Goal: Task Accomplishment & Management: Complete application form

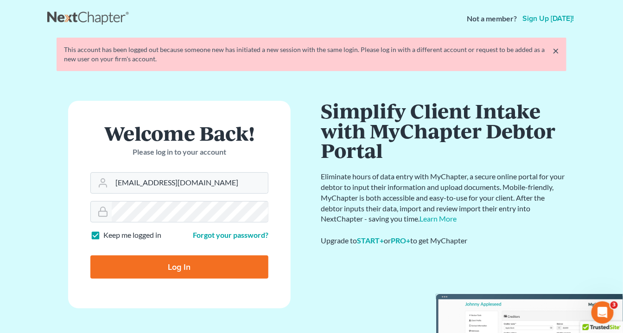
click at [200, 264] on input "Log In" at bounding box center [179, 266] width 178 height 23
type input "Thinking..."
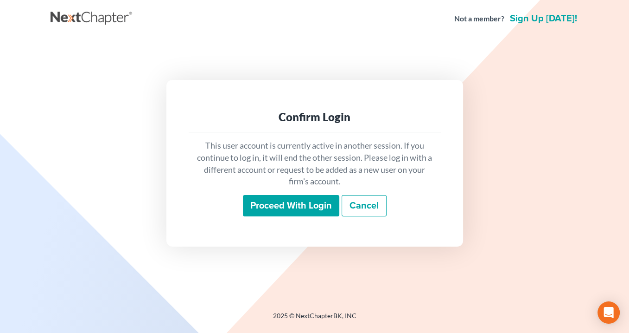
click at [288, 201] on input "Proceed with login" at bounding box center [291, 205] width 96 height 21
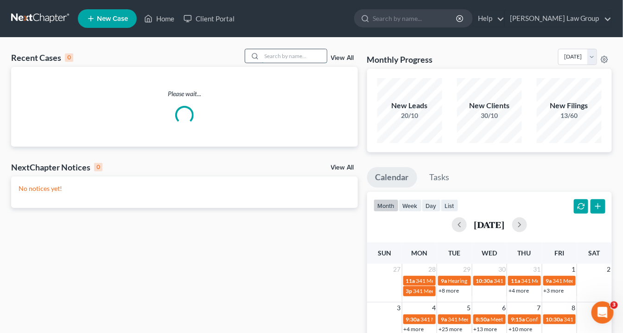
click at [274, 53] on input "search" at bounding box center [294, 55] width 65 height 13
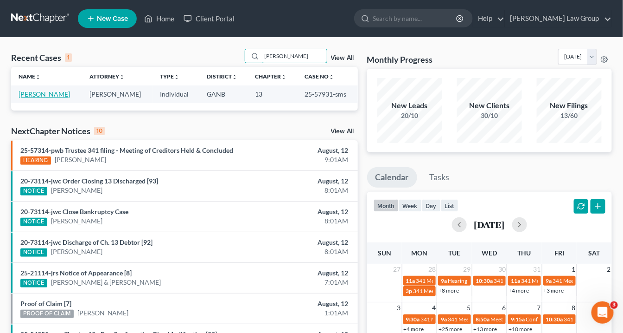
type input "norris"
click at [57, 92] on link "[PERSON_NAME]" at bounding box center [44, 94] width 51 height 8
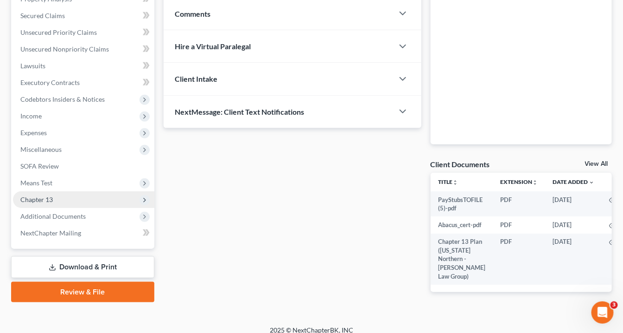
scroll to position [195, 0]
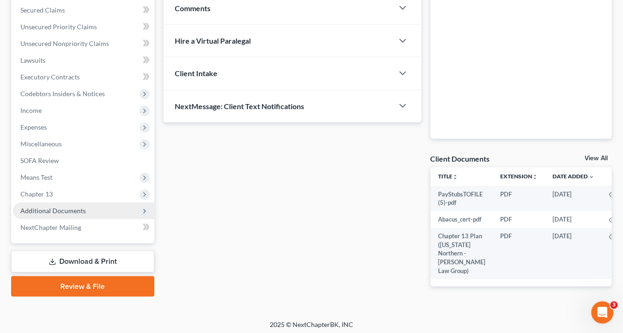
click at [70, 208] on span "Additional Documents" at bounding box center [52, 210] width 65 height 8
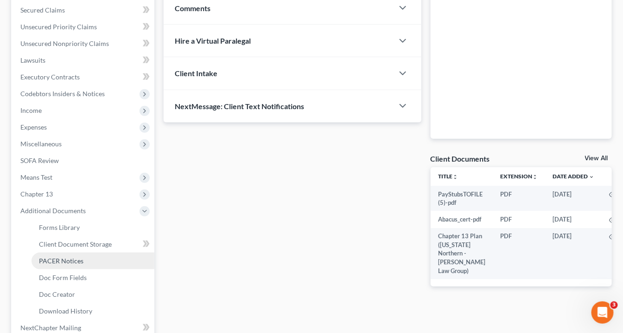
click at [68, 261] on span "PACER Notices" at bounding box center [61, 260] width 45 height 8
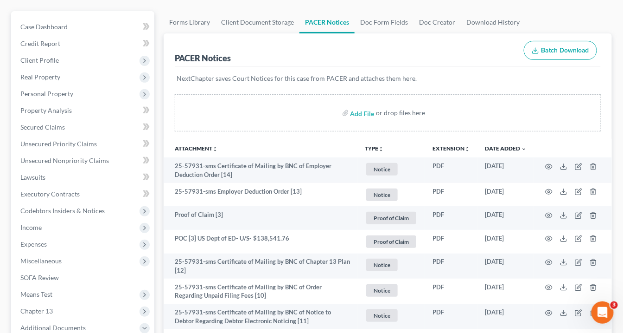
scroll to position [48, 0]
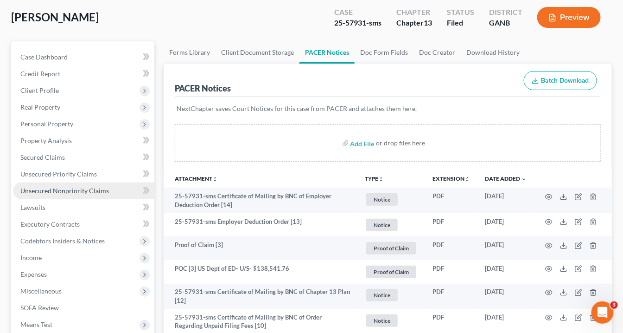
click at [60, 186] on span "Unsecured Nonpriority Claims" at bounding box center [64, 190] width 89 height 8
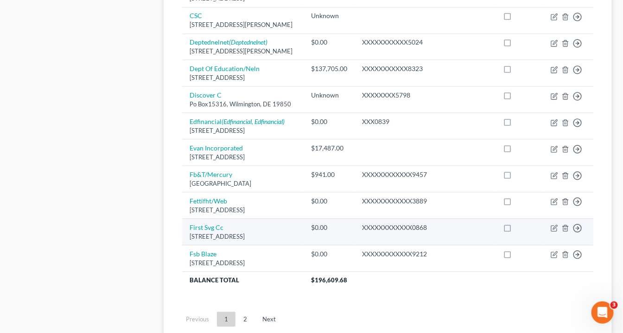
scroll to position [734, 0]
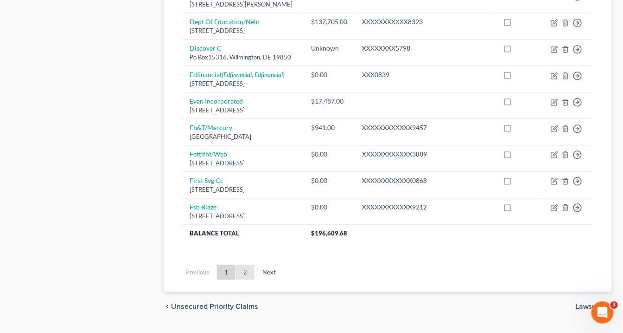
click at [242, 264] on link "2" at bounding box center [245, 271] width 19 height 15
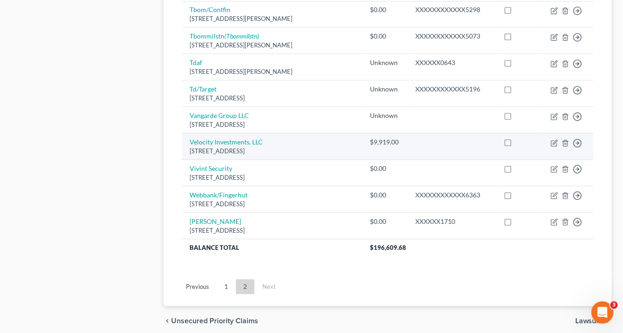
scroll to position [742, 0]
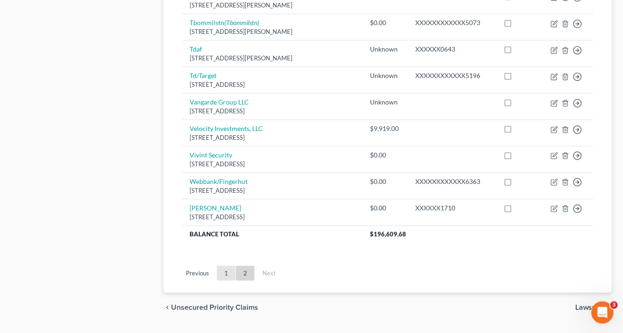
click at [224, 265] on link "1" at bounding box center [226, 272] width 19 height 15
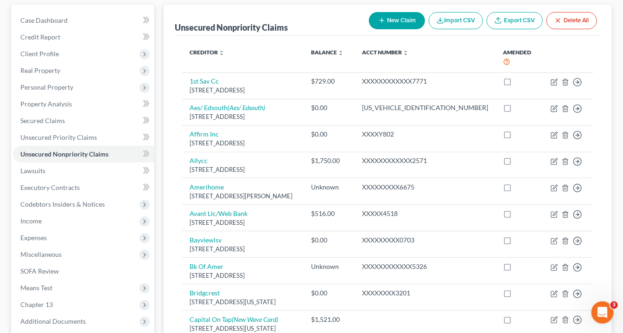
scroll to position [0, 0]
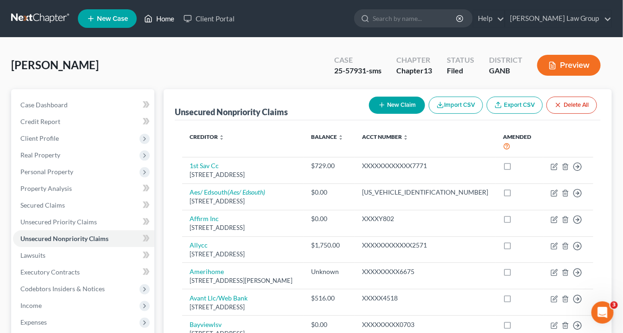
click at [172, 19] on link "Home" at bounding box center [159, 18] width 39 height 17
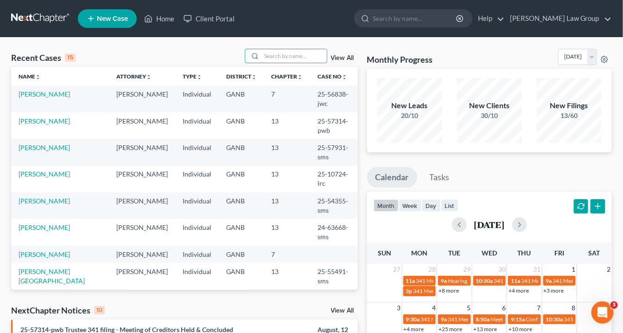
drag, startPoint x: 274, startPoint y: 56, endPoint x: 296, endPoint y: 45, distance: 24.7
click at [277, 55] on input "search" at bounding box center [294, 55] width 65 height 13
drag, startPoint x: 281, startPoint y: 53, endPoint x: 288, endPoint y: 51, distance: 6.9
click at [282, 53] on input "search" at bounding box center [294, 55] width 65 height 13
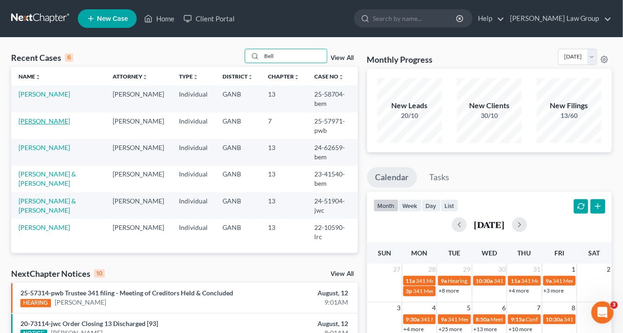
type input "Bell"
click at [40, 122] on link "Bell, Jamal" at bounding box center [44, 121] width 51 height 8
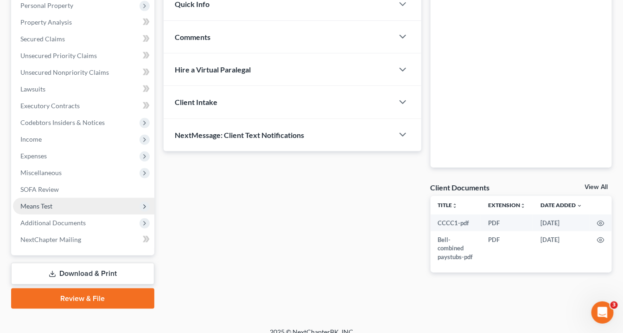
scroll to position [176, 0]
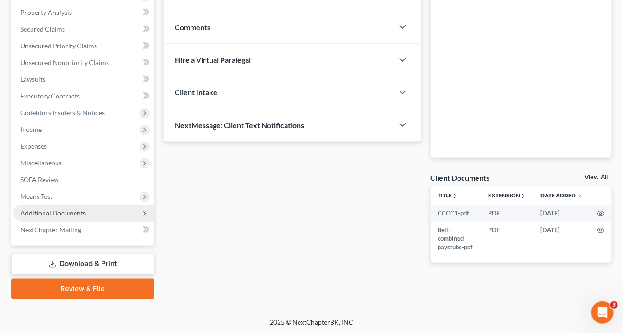
click at [90, 209] on span "Additional Documents" at bounding box center [83, 213] width 141 height 17
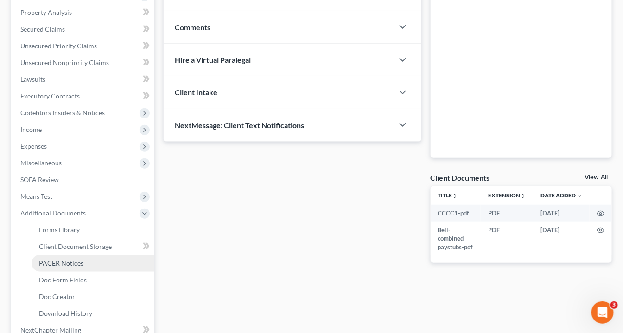
click at [89, 267] on link "PACER Notices" at bounding box center [93, 263] width 123 height 17
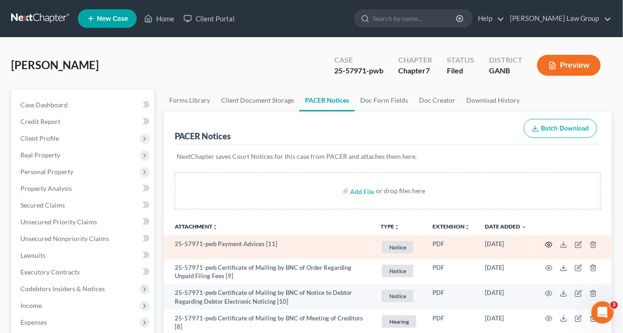
click at [548, 241] on icon "button" at bounding box center [548, 244] width 7 height 7
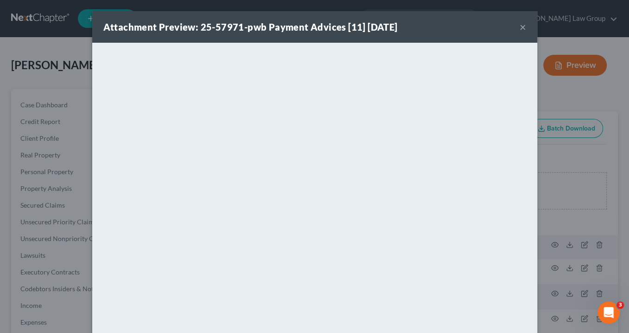
click at [516, 26] on div "Attachment Preview: 25-57971-pwb Payment Advices [11] 08/07/2025 ×" at bounding box center [314, 27] width 445 height 32
click at [520, 26] on button "×" at bounding box center [523, 26] width 6 height 11
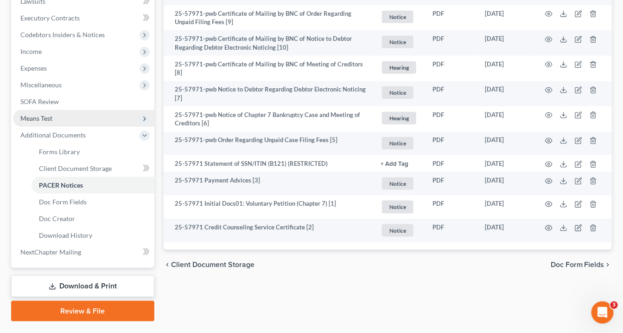
scroll to position [276, 0]
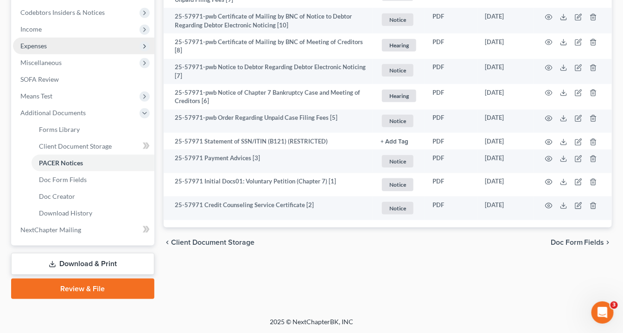
click at [32, 45] on span "Expenses" at bounding box center [33, 46] width 26 height 8
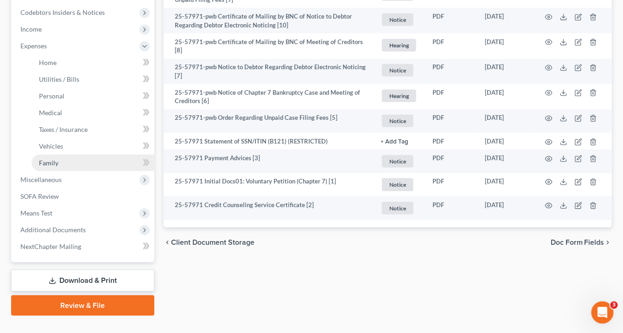
click at [58, 162] on span "Family" at bounding box center [48, 163] width 19 height 8
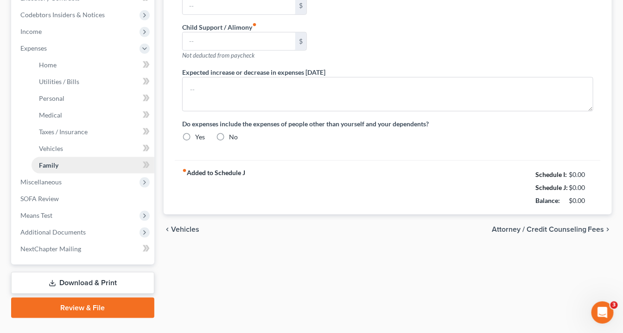
type input "0.00"
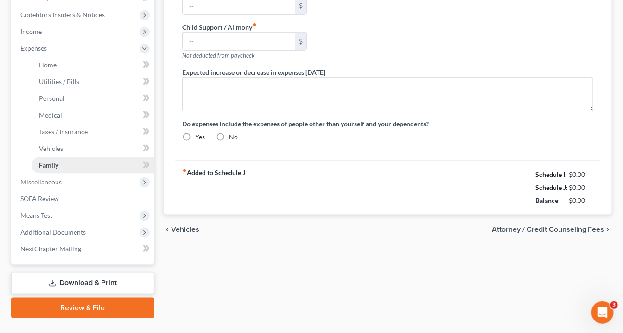
type input "0.00"
type input "175.00"
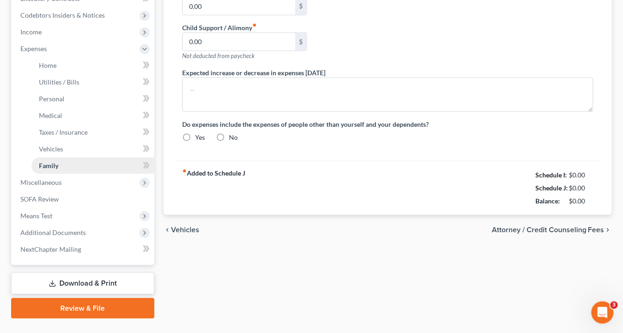
type input "child extra curricular"
radio input "true"
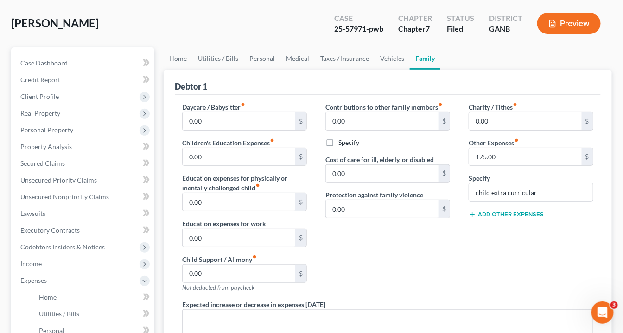
scroll to position [37, 0]
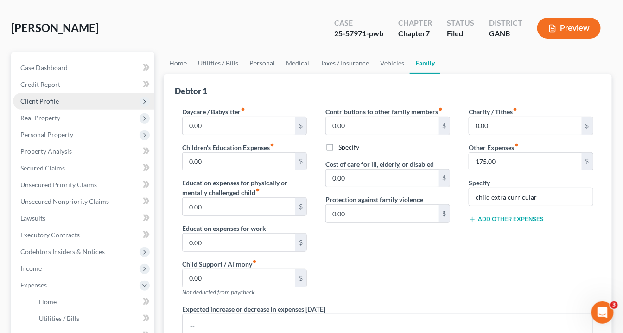
click at [42, 99] on span "Client Profile" at bounding box center [39, 101] width 38 height 8
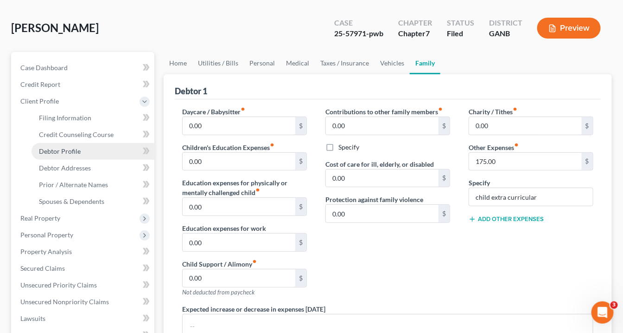
click at [58, 149] on span "Debtor Profile" at bounding box center [60, 151] width 42 height 8
select select "0"
select select "4"
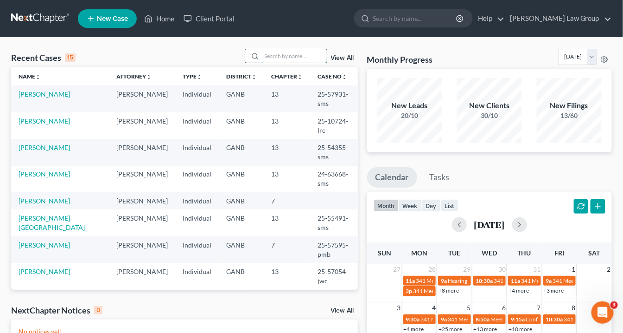
click at [285, 55] on input "search" at bounding box center [294, 55] width 65 height 13
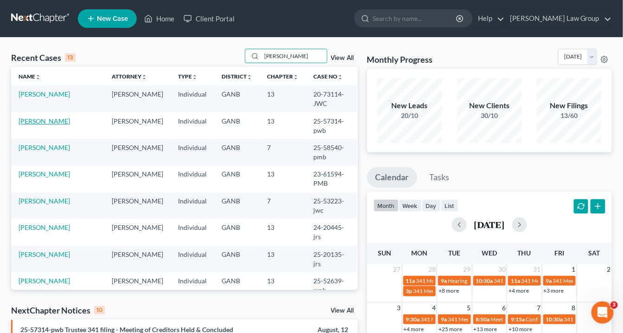
type input "[PERSON_NAME]"
click at [58, 121] on link "[PERSON_NAME]" at bounding box center [44, 121] width 51 height 8
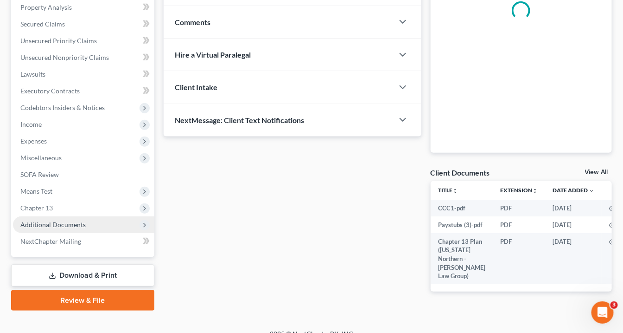
scroll to position [206, 0]
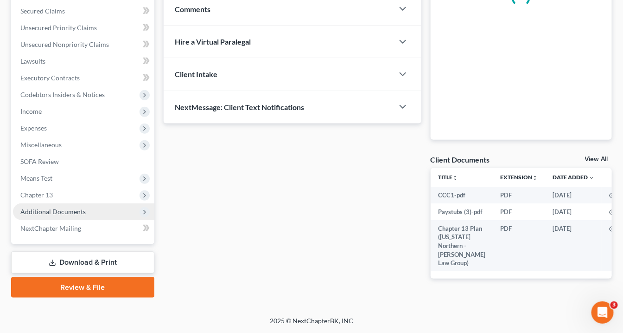
click at [62, 207] on span "Additional Documents" at bounding box center [52, 211] width 65 height 8
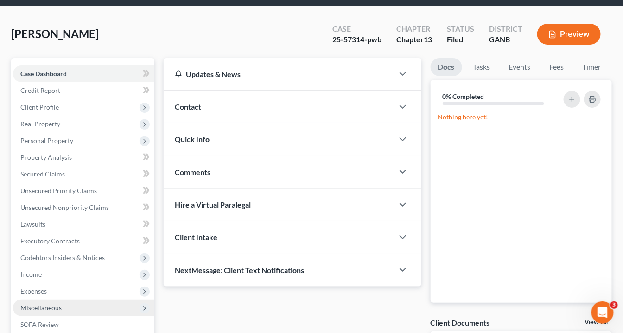
scroll to position [0, 0]
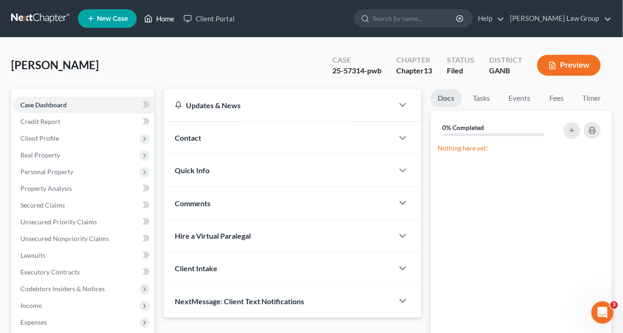
click at [168, 19] on link "Home" at bounding box center [159, 18] width 39 height 17
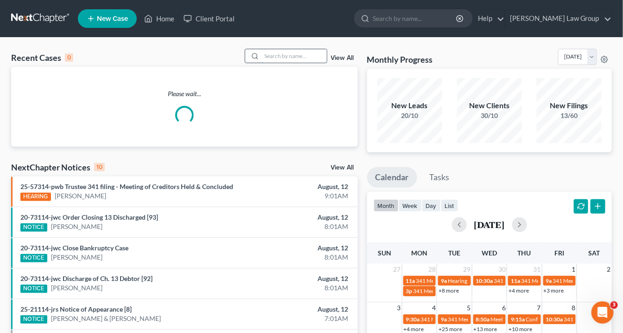
click at [270, 56] on input "search" at bounding box center [294, 55] width 65 height 13
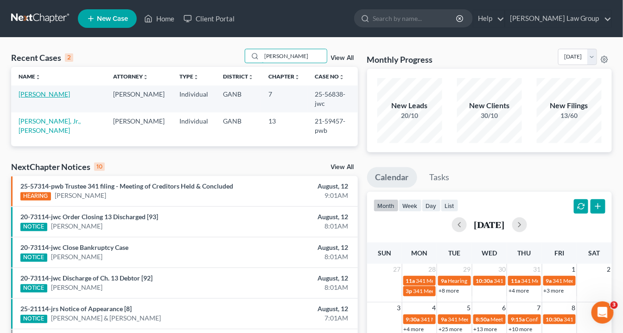
type input "[PERSON_NAME]"
click at [56, 96] on link "[PERSON_NAME]" at bounding box center [44, 94] width 51 height 8
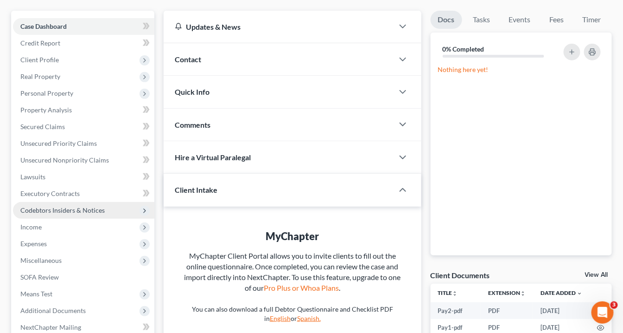
scroll to position [111, 0]
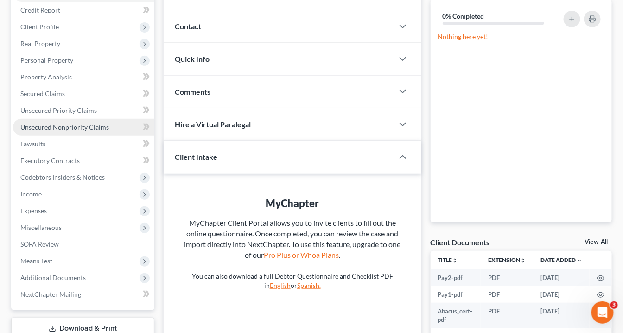
click at [45, 128] on span "Unsecured Nonpriority Claims" at bounding box center [64, 127] width 89 height 8
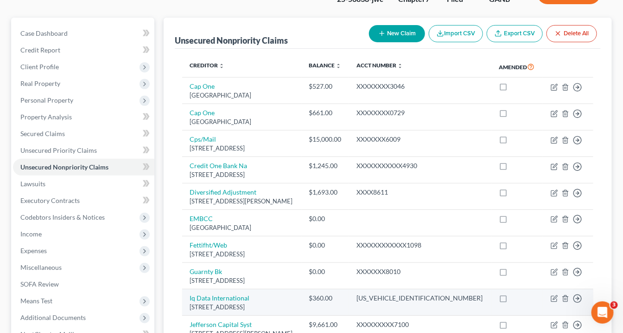
scroll to position [111, 0]
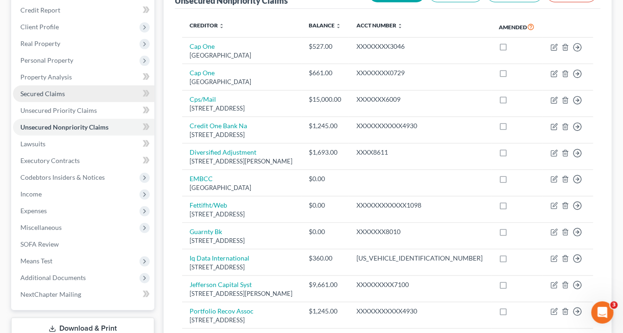
click at [45, 92] on span "Secured Claims" at bounding box center [42, 94] width 45 height 8
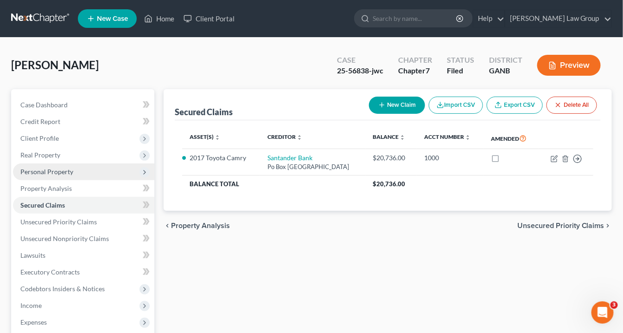
scroll to position [37, 0]
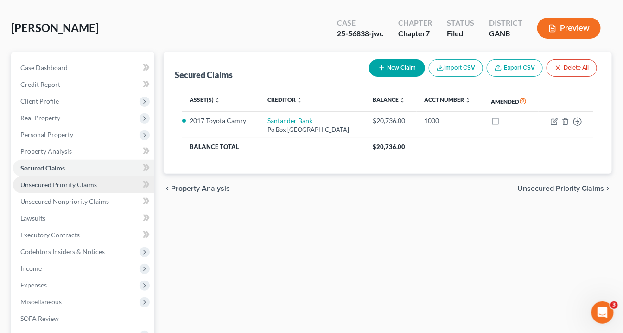
click at [53, 185] on span "Unsecured Priority Claims" at bounding box center [58, 184] width 77 height 8
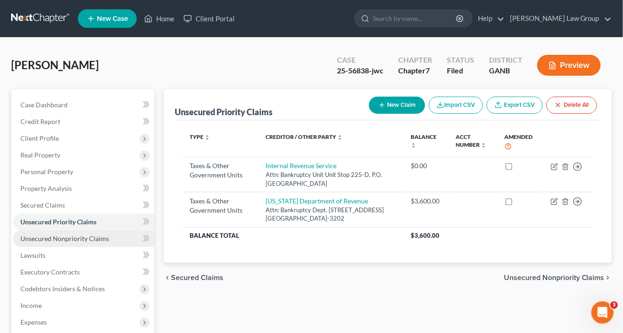
click at [32, 238] on span "Unsecured Nonpriority Claims" at bounding box center [64, 238] width 89 height 8
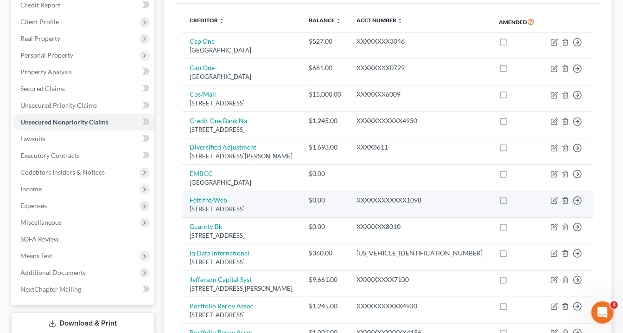
scroll to position [60, 0]
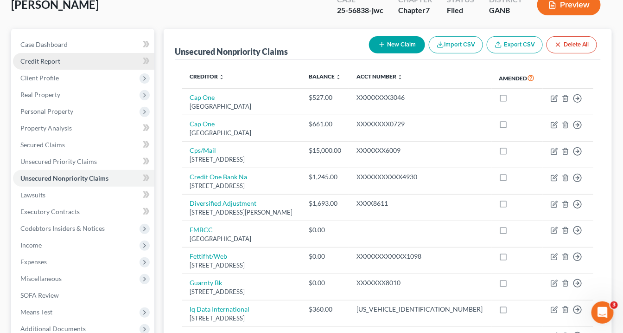
click at [51, 63] on span "Credit Report" at bounding box center [40, 61] width 40 height 8
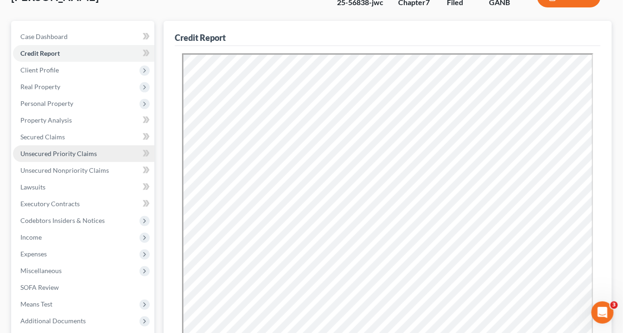
scroll to position [111, 0]
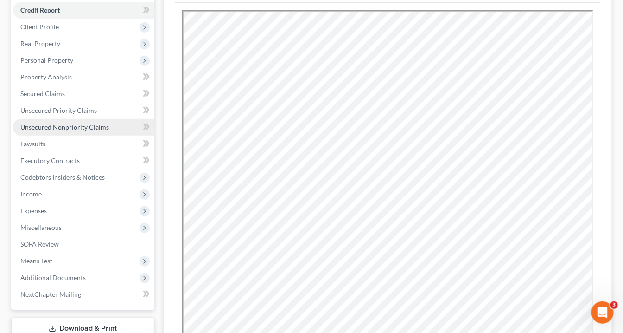
click at [72, 127] on span "Unsecured Nonpriority Claims" at bounding box center [64, 127] width 89 height 8
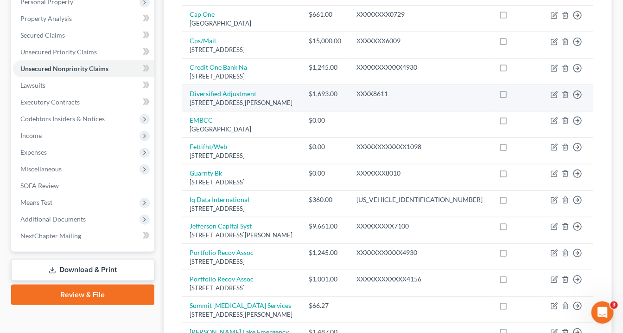
scroll to position [209, 0]
